Goal: Task Accomplishment & Management: Manage account settings

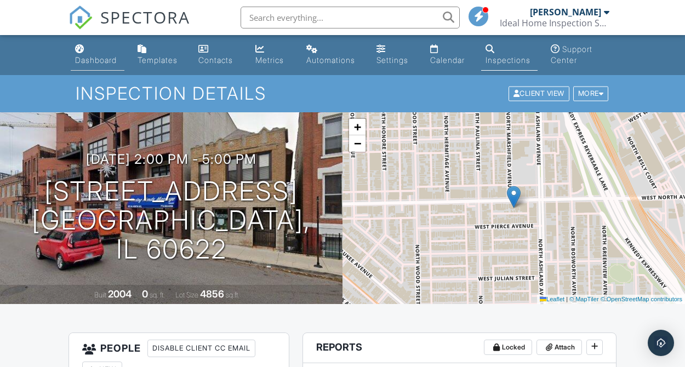
click at [107, 61] on div "Dashboard" at bounding box center [96, 59] width 42 height 9
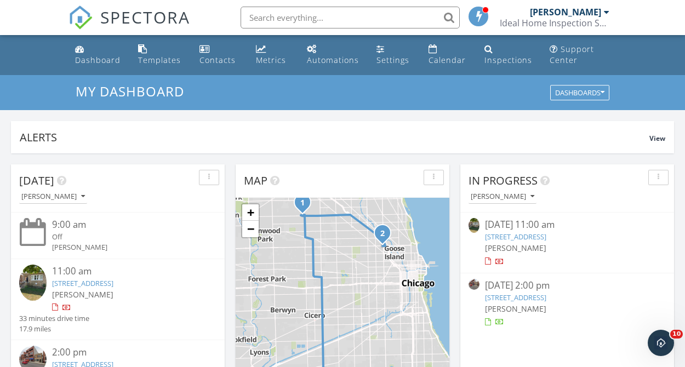
click at [101, 284] on link "5709 W Melrose St, Chicago, IL 60634" at bounding box center [82, 283] width 61 height 10
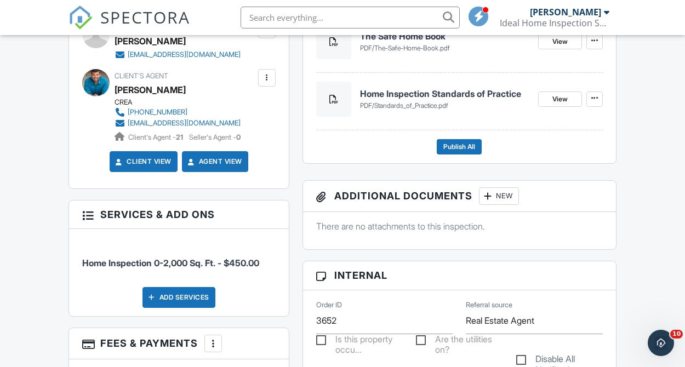
scroll to position [539, 0]
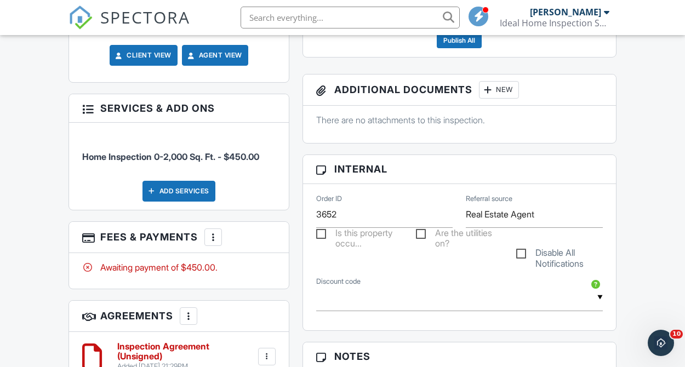
click at [322, 237] on label "Is this property occu..." at bounding box center [359, 235] width 87 height 14
click at [322, 237] on input "Is this property occu..." at bounding box center [319, 235] width 7 height 7
checkbox input "true"
click at [426, 237] on label "Are the utilities on?" at bounding box center [459, 235] width 87 height 14
click at [423, 237] on input "Are the utilities on?" at bounding box center [419, 235] width 7 height 7
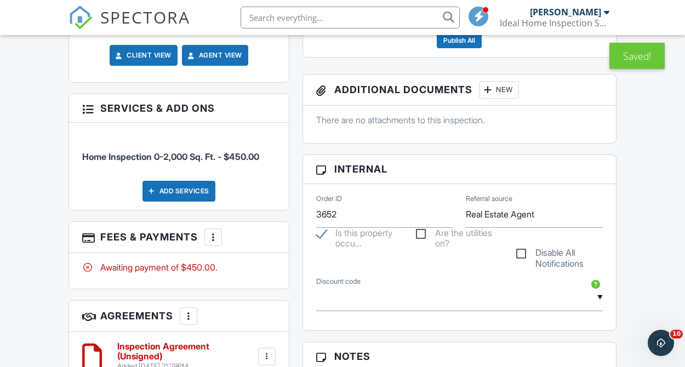
checkbox input "true"
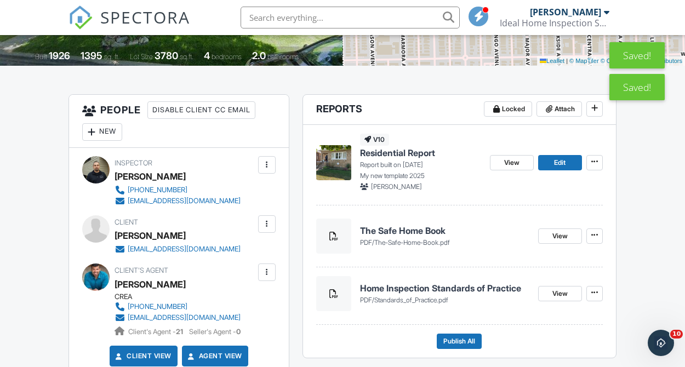
scroll to position [219, 0]
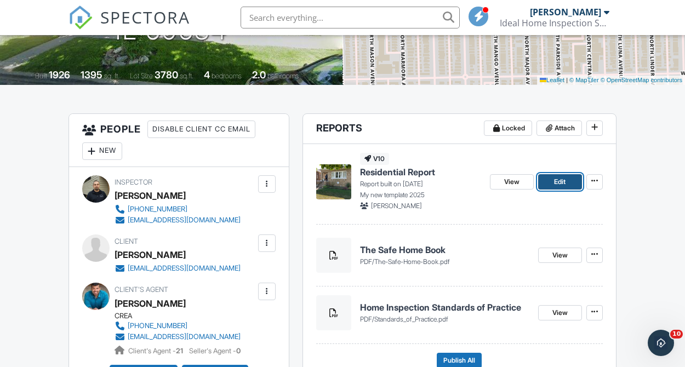
click at [559, 185] on span "Edit" at bounding box center [560, 181] width 12 height 11
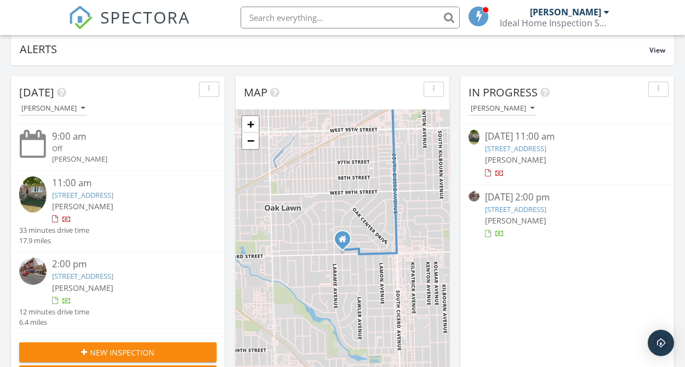
scroll to position [104, 0]
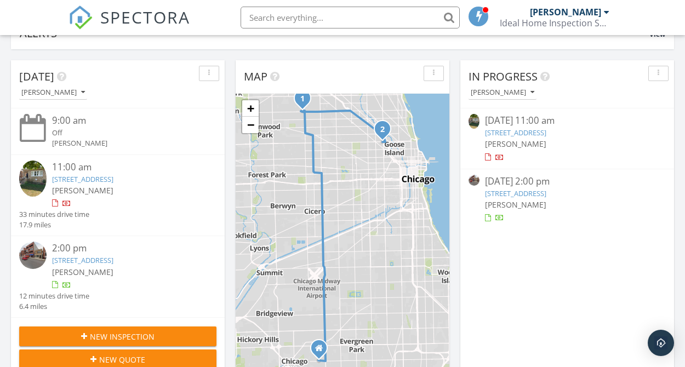
click at [94, 252] on div "2:00 pm" at bounding box center [126, 249] width 148 height 14
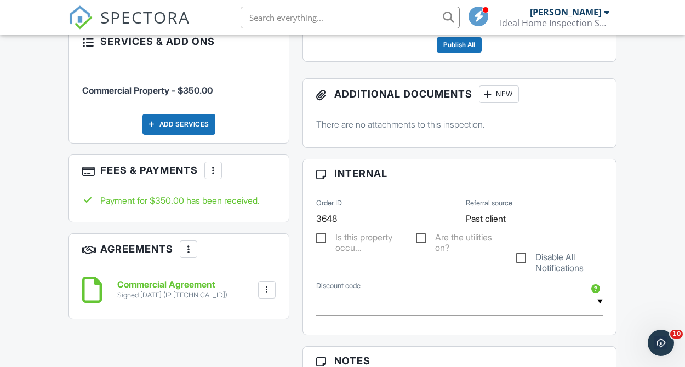
scroll to position [536, 0]
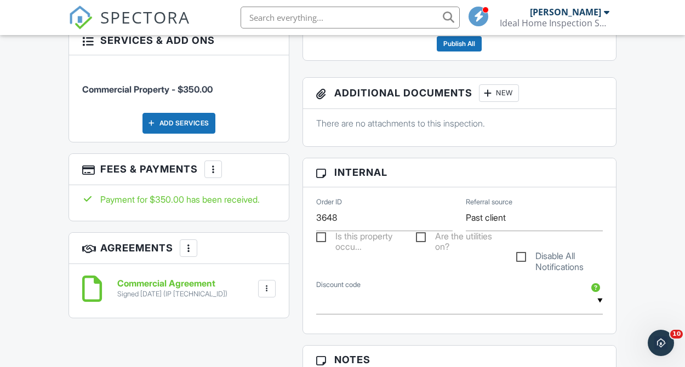
click at [421, 235] on label "Are the utilities on?" at bounding box center [459, 238] width 87 height 14
click at [421, 235] on input "Are the utilities on?" at bounding box center [419, 238] width 7 height 7
checkbox input "true"
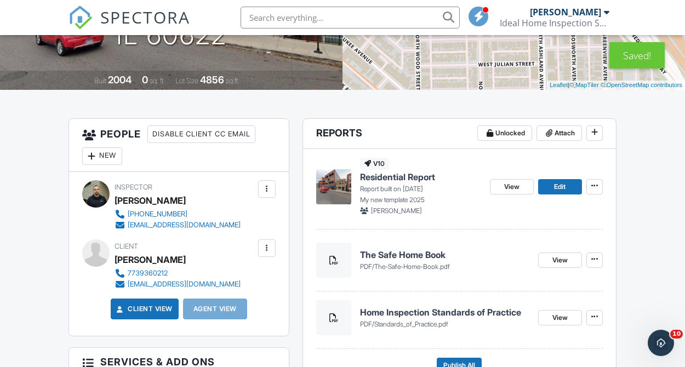
scroll to position [204, 0]
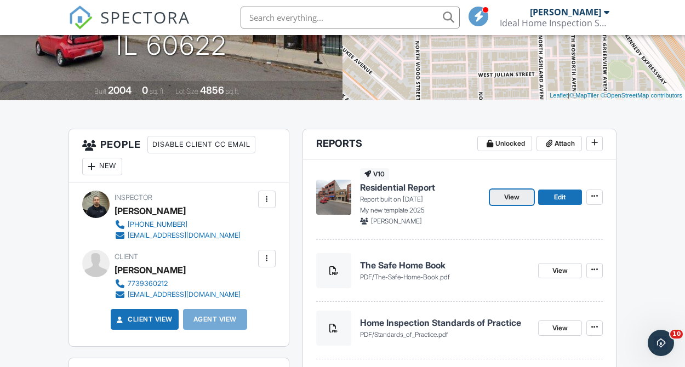
click at [509, 197] on span "View" at bounding box center [511, 197] width 15 height 11
